Goal: Transaction & Acquisition: Purchase product/service

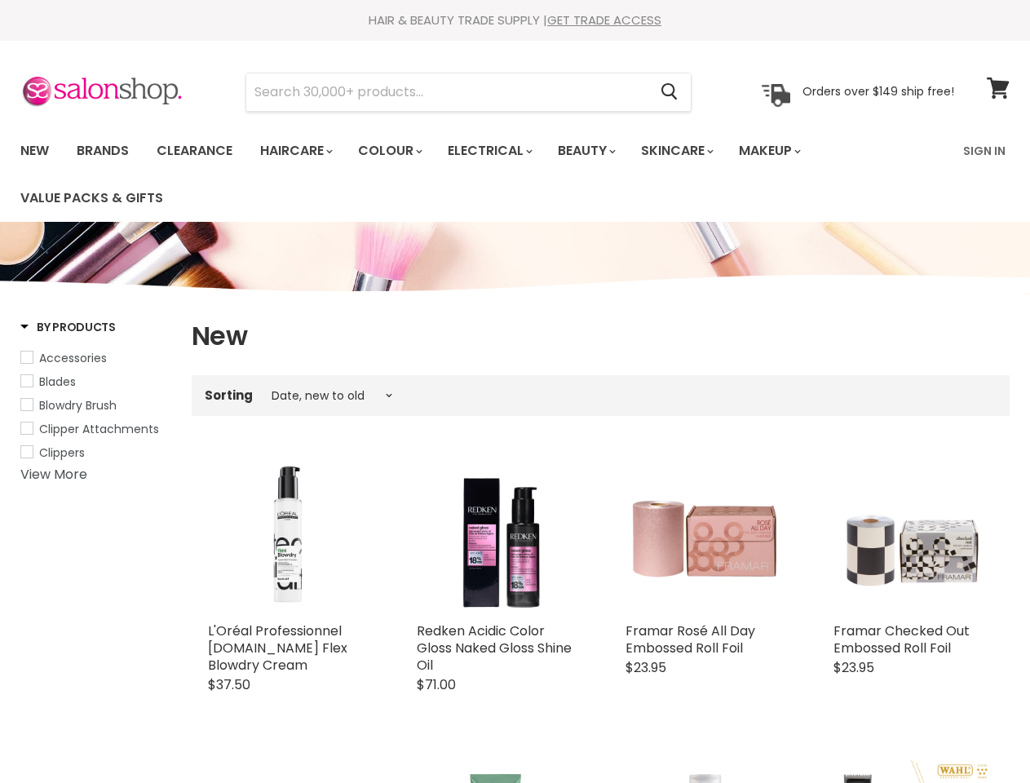
select select "created-descending"
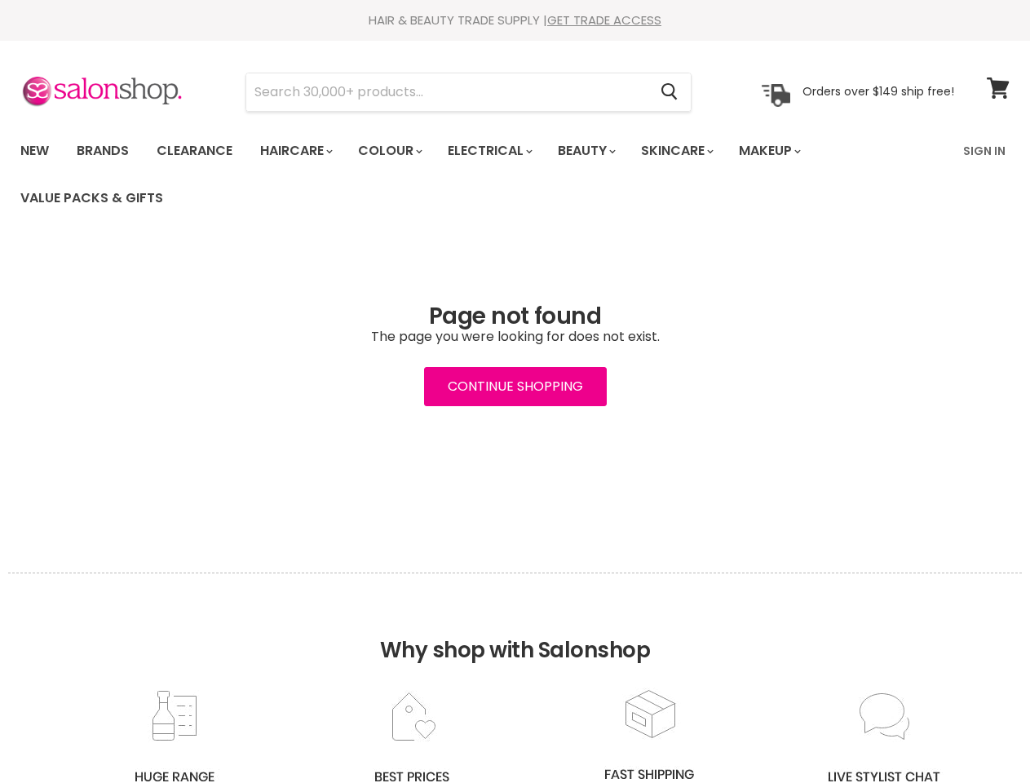
click at [448, 92] on input "Search" at bounding box center [446, 92] width 401 height 38
click at [671, 92] on icon "Search" at bounding box center [670, 91] width 16 height 17
click at [301, 151] on link "Haircare" at bounding box center [295, 151] width 95 height 34
